Goal: Navigation & Orientation: Find specific page/section

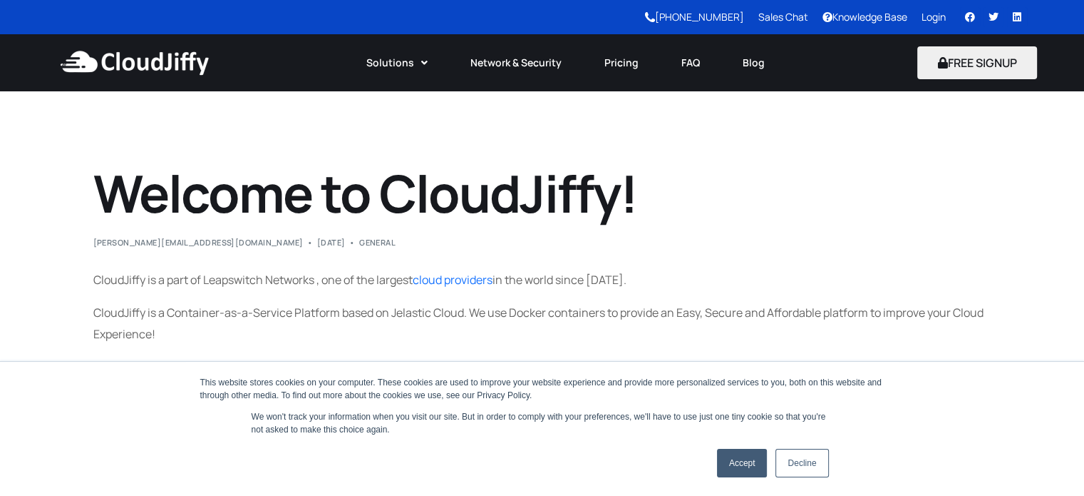
click at [171, 62] on img at bounding box center [134, 62] width 155 height 43
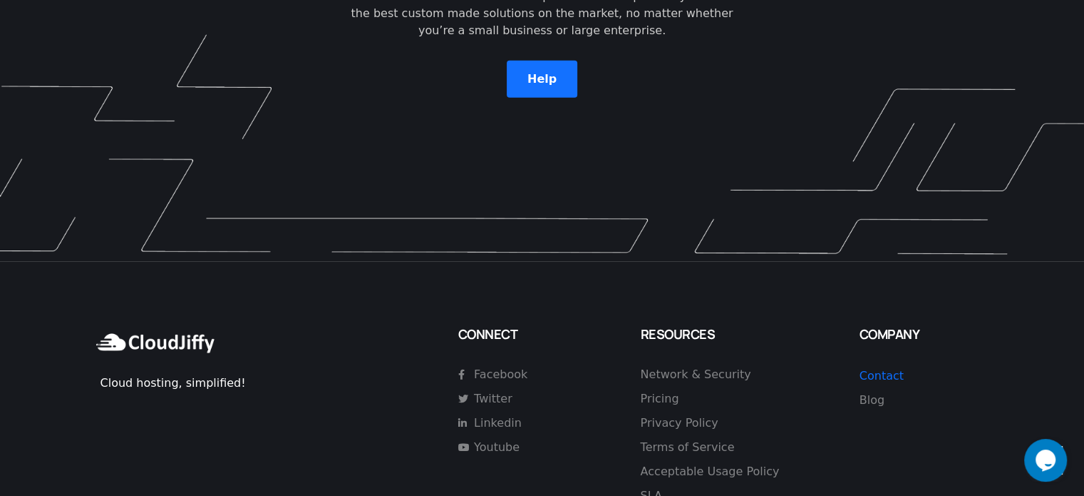
scroll to position [4135, 0]
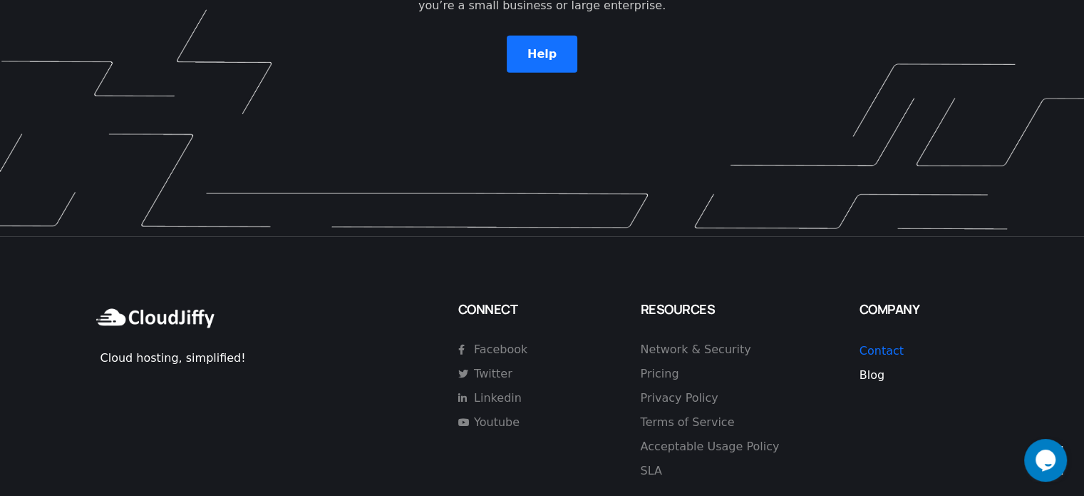
click at [875, 368] on span "Blog" at bounding box center [872, 375] width 25 height 14
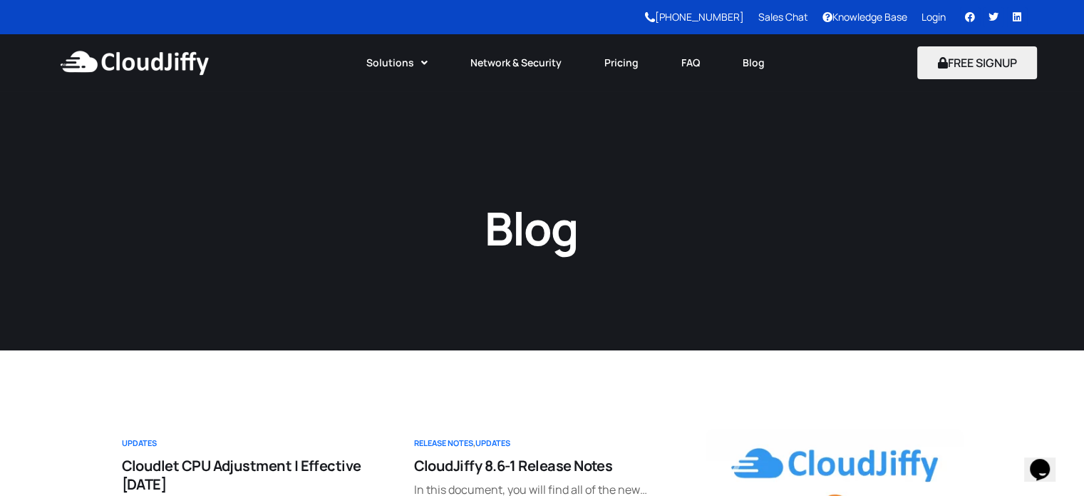
click at [178, 71] on img at bounding box center [134, 62] width 155 height 43
click at [180, 69] on img at bounding box center [134, 62] width 155 height 43
